Goal: Book appointment/travel/reservation: Book appointment/travel/reservation

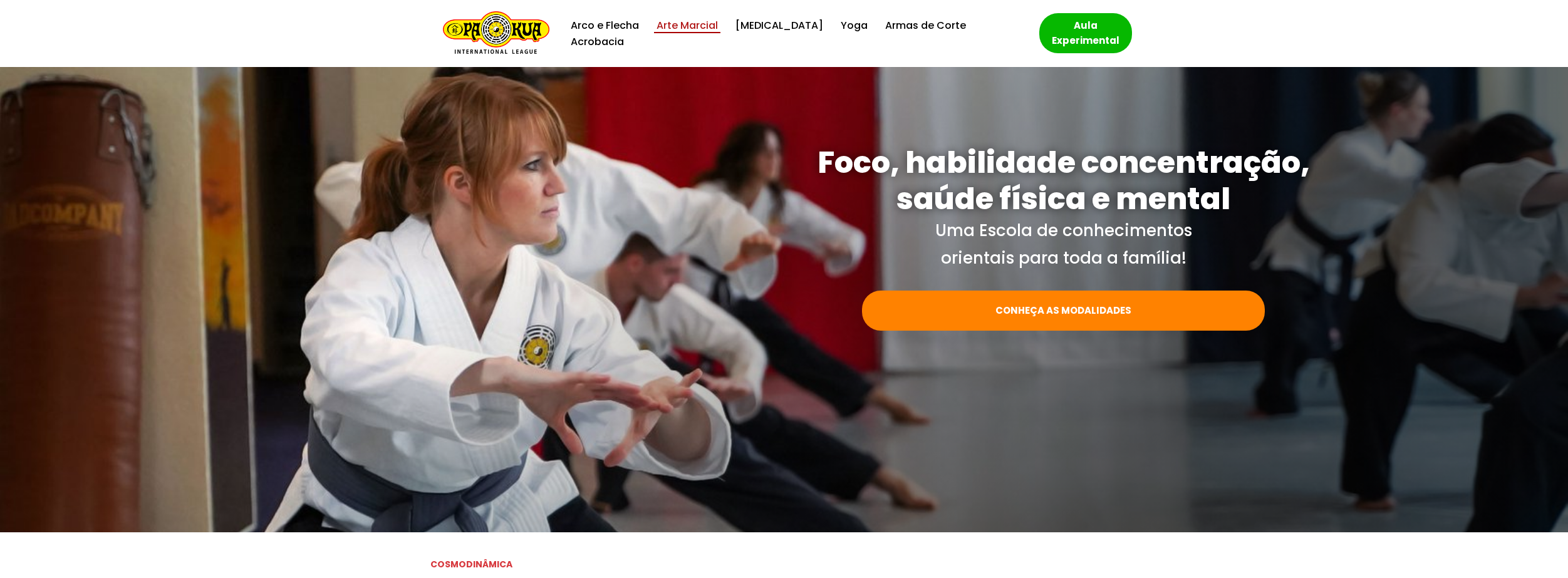
click at [696, 34] on link "Arte Marcial" at bounding box center [687, 25] width 61 height 17
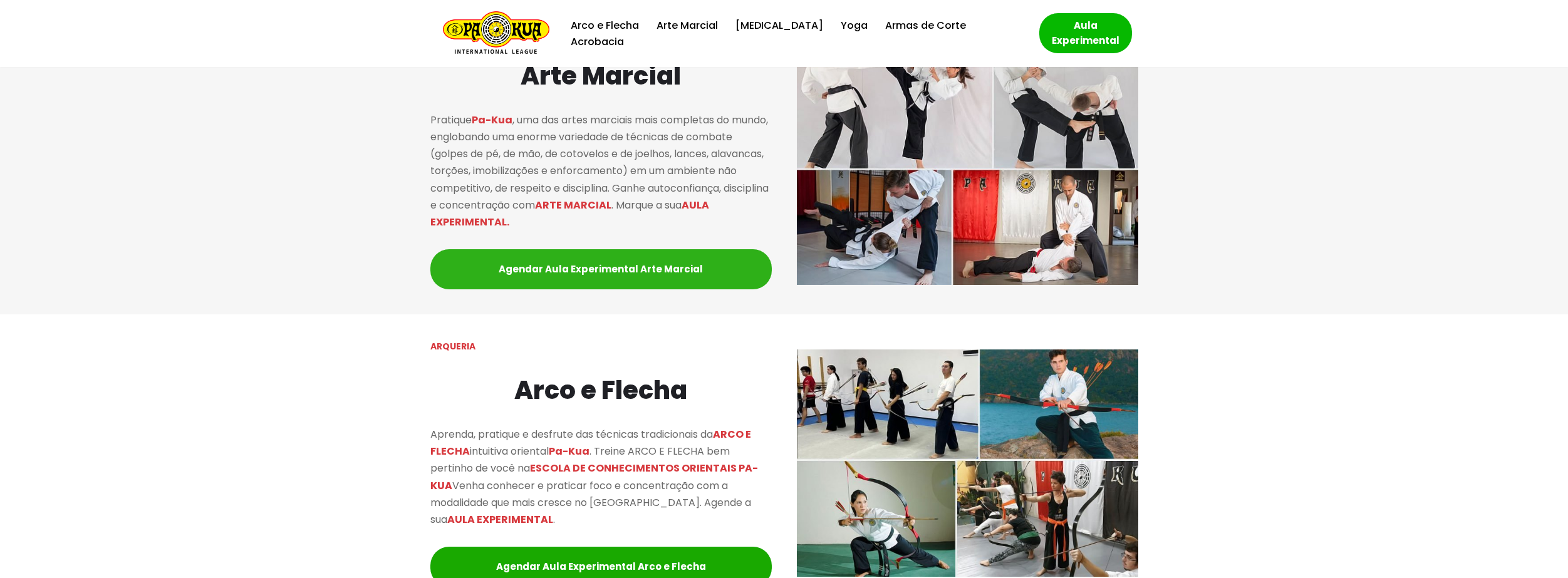
click at [570, 263] on link "Agendar Aula Experimental Arte Marcial" at bounding box center [601, 270] width 341 height 40
